Goal: Task Accomplishment & Management: Use online tool/utility

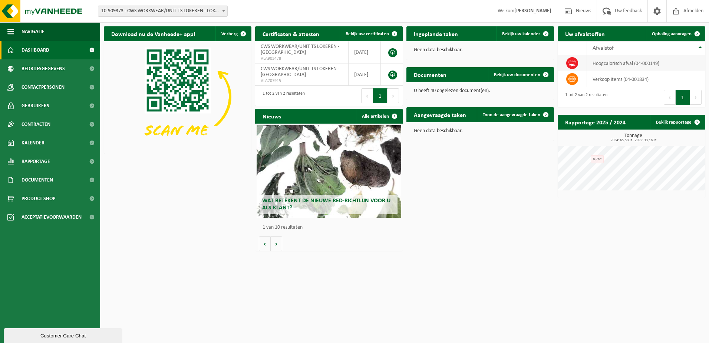
click at [599, 66] on td "hoogcalorisch afval (04-000149)" at bounding box center [646, 63] width 118 height 16
click at [600, 63] on td "hoogcalorisch afval (04-000149)" at bounding box center [646, 63] width 118 height 16
click at [636, 62] on td "hoogcalorisch afval (04-000149)" at bounding box center [646, 63] width 118 height 16
click at [671, 36] on span "Ophaling aanvragen" at bounding box center [672, 34] width 40 height 5
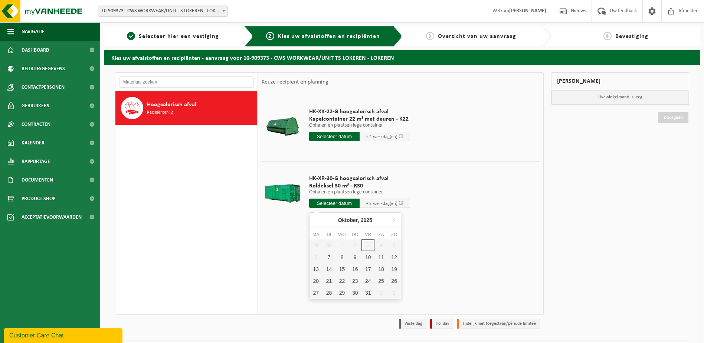
click at [335, 206] on input "text" at bounding box center [334, 202] width 50 height 9
click at [328, 259] on div "7" at bounding box center [328, 257] width 13 height 12
type input "Van 2025-10-07"
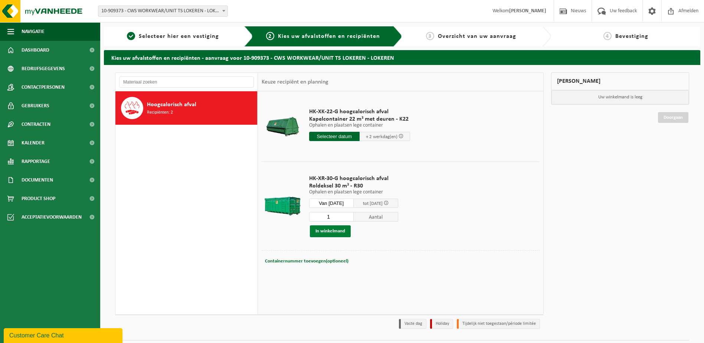
click at [332, 232] on button "In winkelmand" at bounding box center [330, 231] width 41 height 12
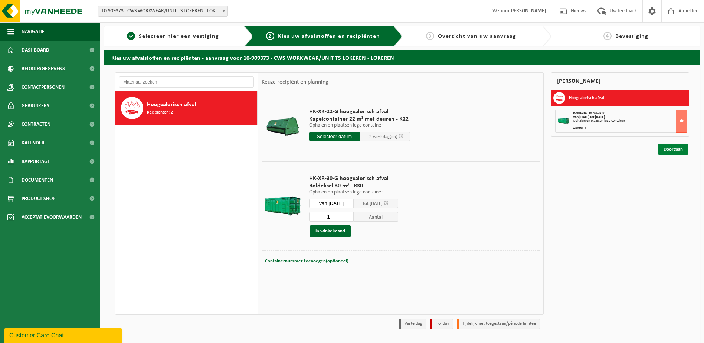
click at [670, 151] on link "Doorgaan" at bounding box center [673, 149] width 30 height 11
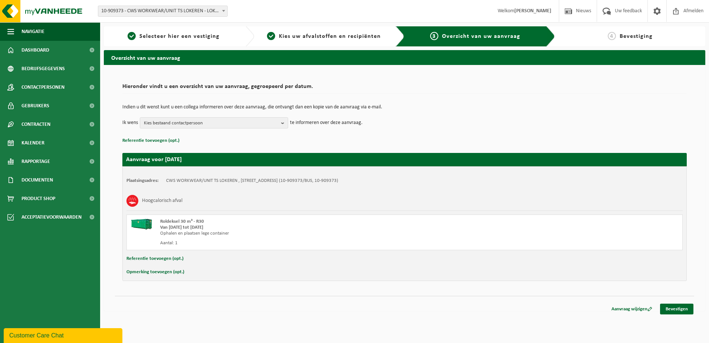
click at [152, 270] on button "Opmerking toevoegen (opt.)" at bounding box center [156, 272] width 58 height 10
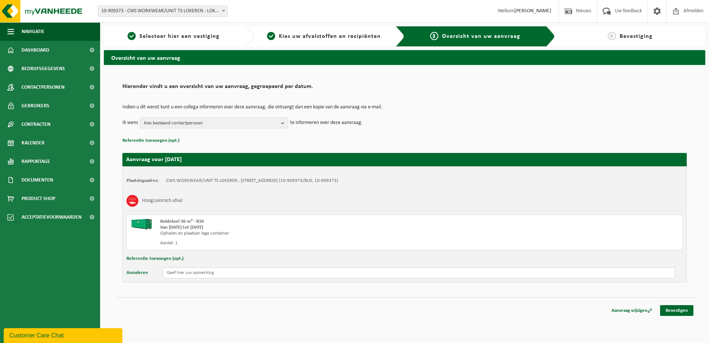
click at [184, 275] on input "text" at bounding box center [419, 272] width 513 height 11
type input "Dient een andere plaats te krijgen , gelieve me te contacteren bij plaatsing op…"
click at [671, 307] on link "Bevestigen" at bounding box center [676, 310] width 33 height 11
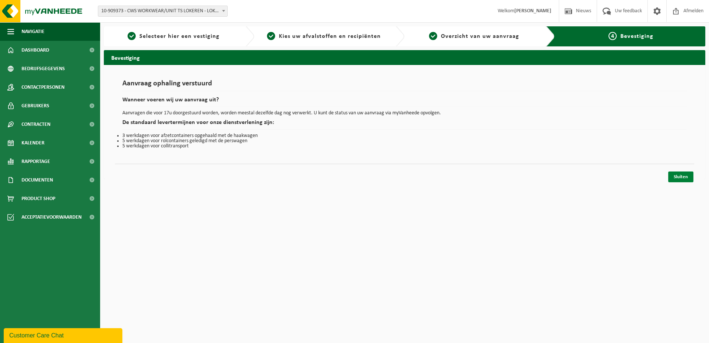
click at [680, 177] on link "Sluiten" at bounding box center [681, 176] width 25 height 11
